Goal: Navigation & Orientation: Find specific page/section

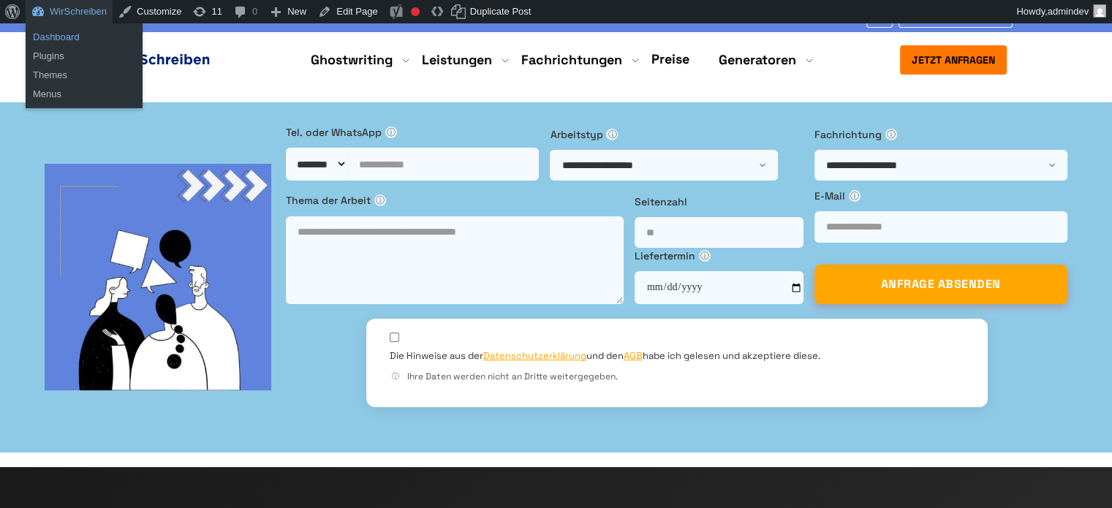
click at [61, 37] on link "Dashboard" at bounding box center [84, 37] width 117 height 19
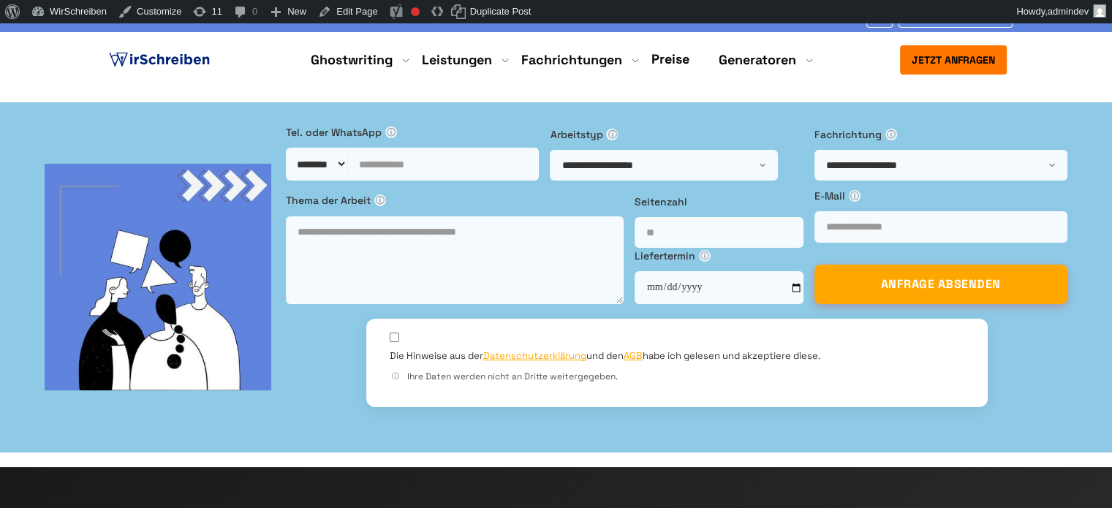
click at [469, 25] on div "Über uns So funktioniert es Erfahrungen Blog FAQ 9:00 - 18:00 Mo.-So. +41415126…" at bounding box center [556, 15] width 912 height 23
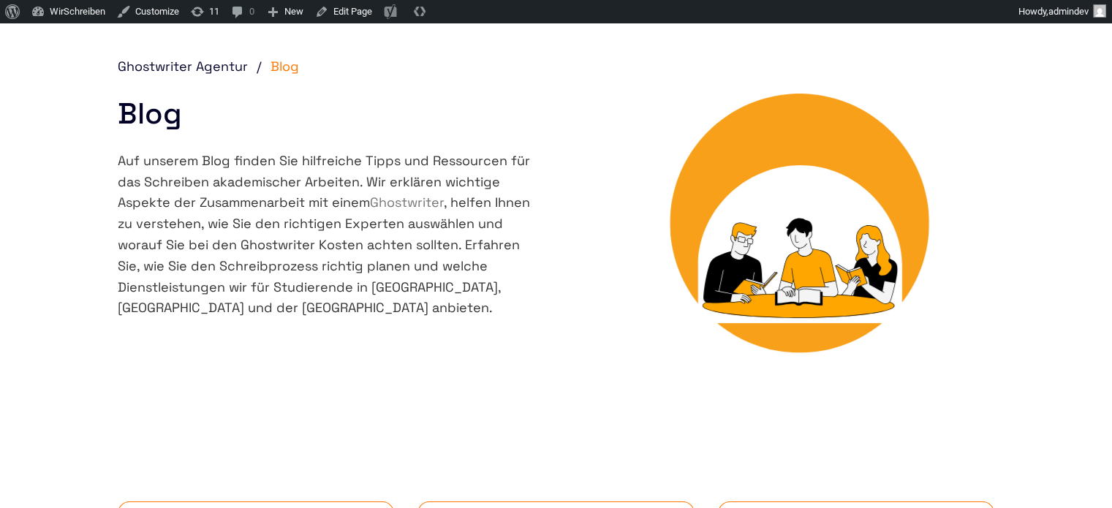
scroll to position [365, 0]
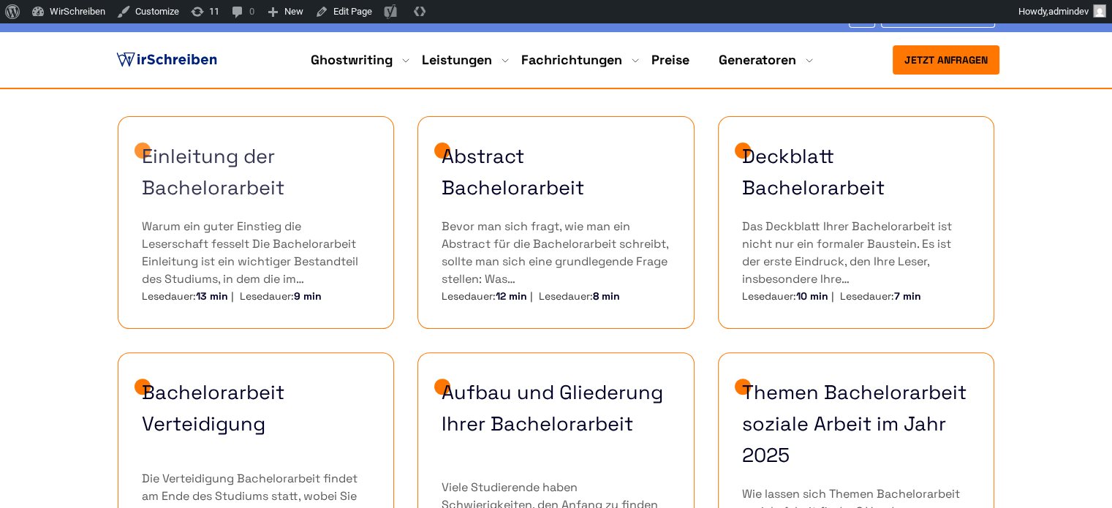
click at [211, 167] on link "Einleitung der Bachelorarbeit" at bounding box center [256, 171] width 229 height 63
